Goal: Navigation & Orientation: Find specific page/section

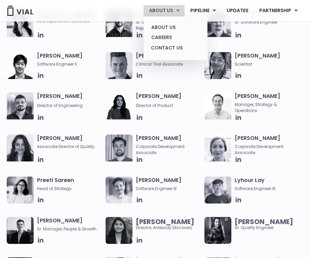
click at [164, 10] on link "ABOUT US" at bounding box center [164, 10] width 41 height 11
click at [169, 28] on link "ABOUT US" at bounding box center [175, 27] width 59 height 10
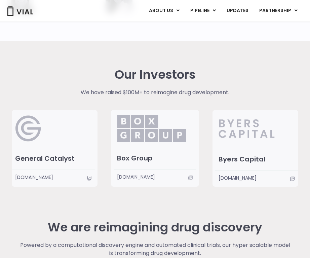
scroll to position [1203, 0]
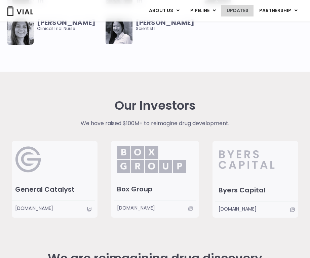
click at [235, 13] on link "UPDATES" at bounding box center [238, 10] width 32 height 11
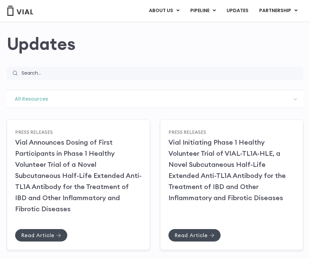
scroll to position [54, 0]
